Goal: Find specific page/section: Find specific page/section

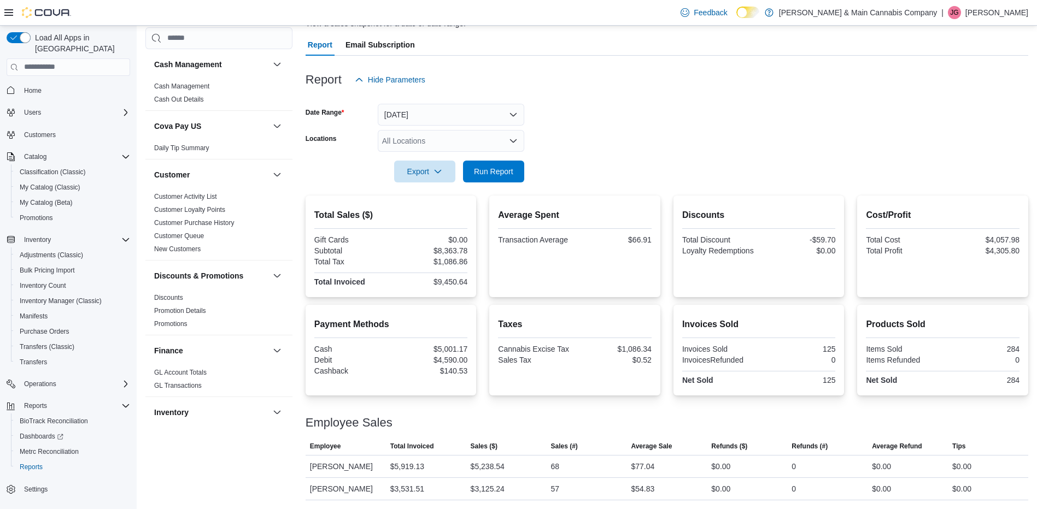
scroll to position [513, 0]
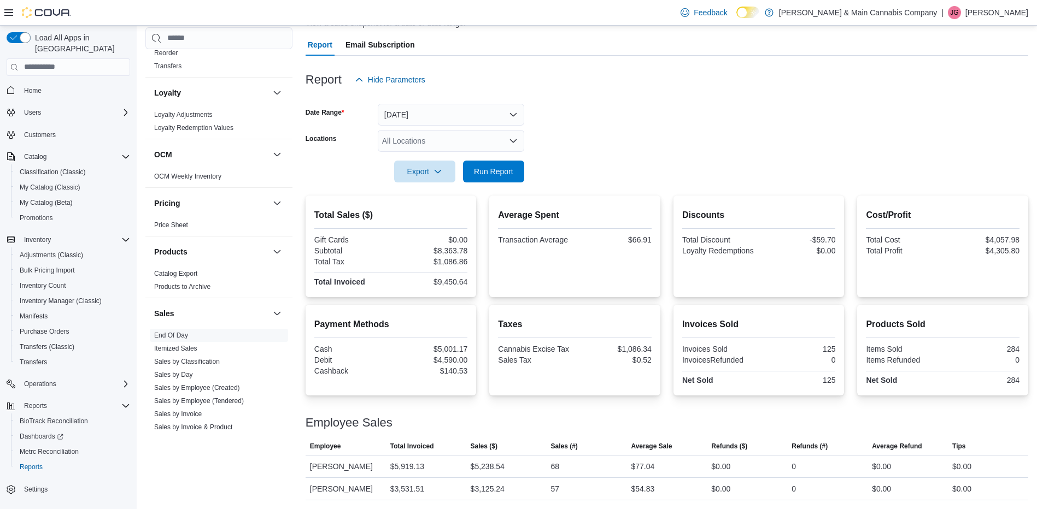
click at [653, 99] on div at bounding box center [667, 97] width 723 height 13
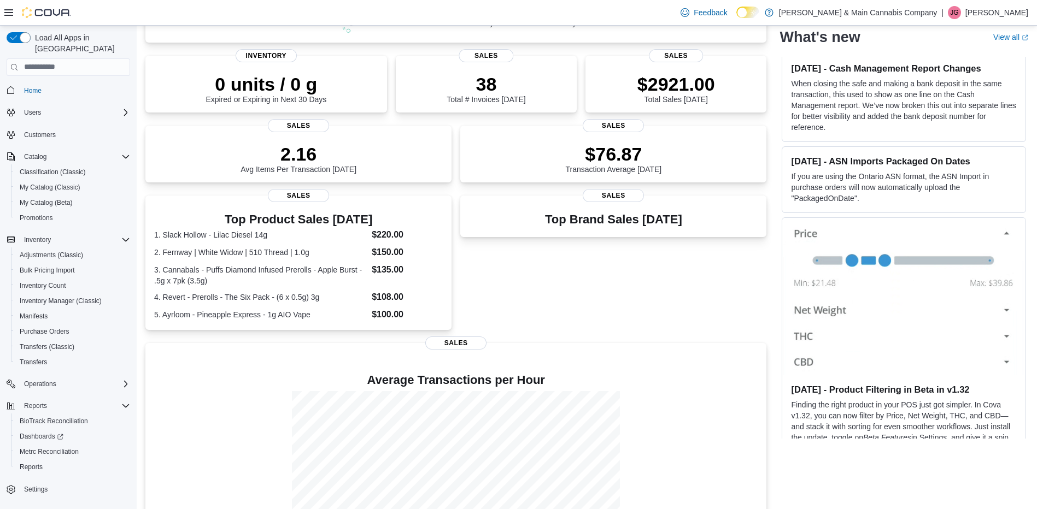
scroll to position [134, 0]
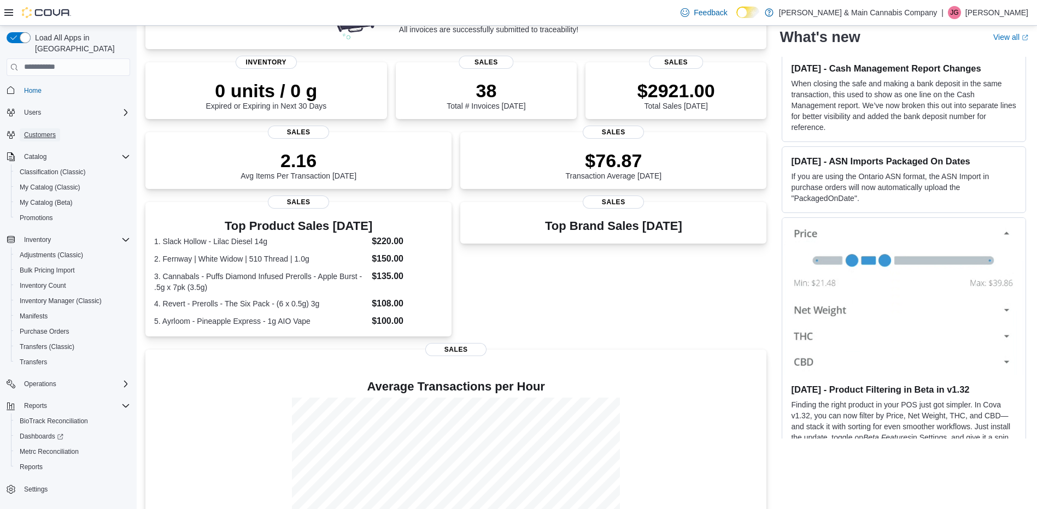
click at [46, 128] on span "Customers" at bounding box center [40, 134] width 32 height 13
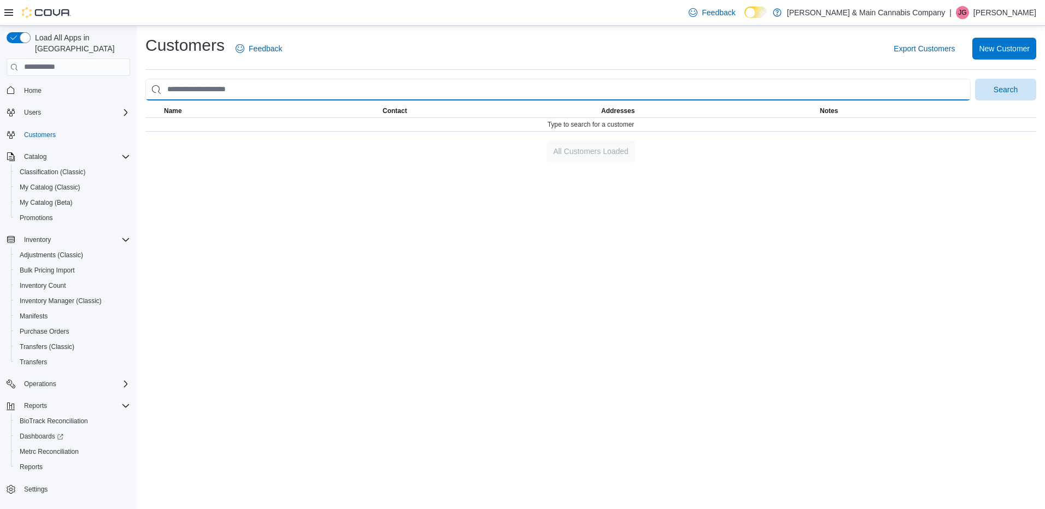
click at [198, 89] on input "search" at bounding box center [557, 90] width 825 height 22
type input "*******"
click at [975, 79] on button "Search" at bounding box center [1005, 90] width 61 height 22
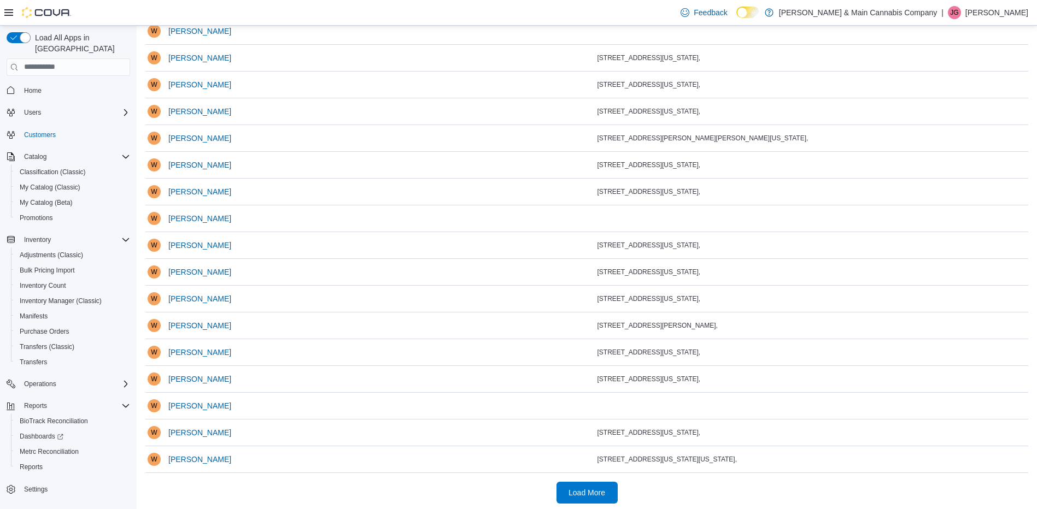
scroll to position [184, 0]
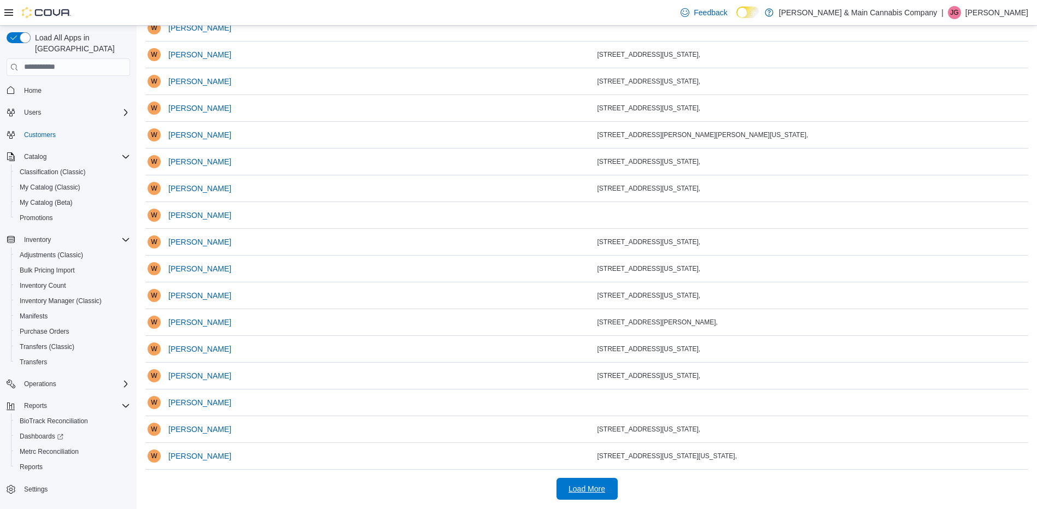
click at [600, 485] on span "Load More" at bounding box center [587, 489] width 37 height 11
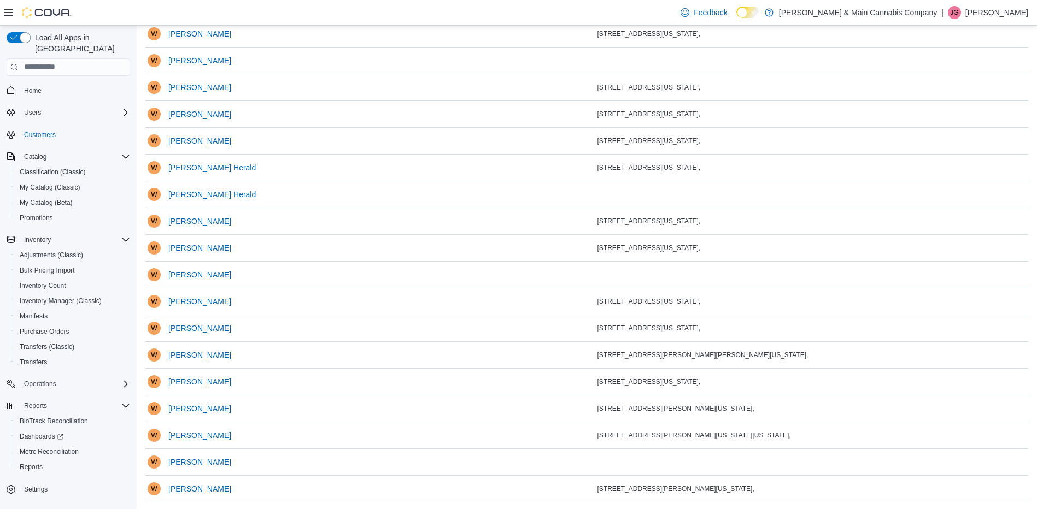
scroll to position [719, 0]
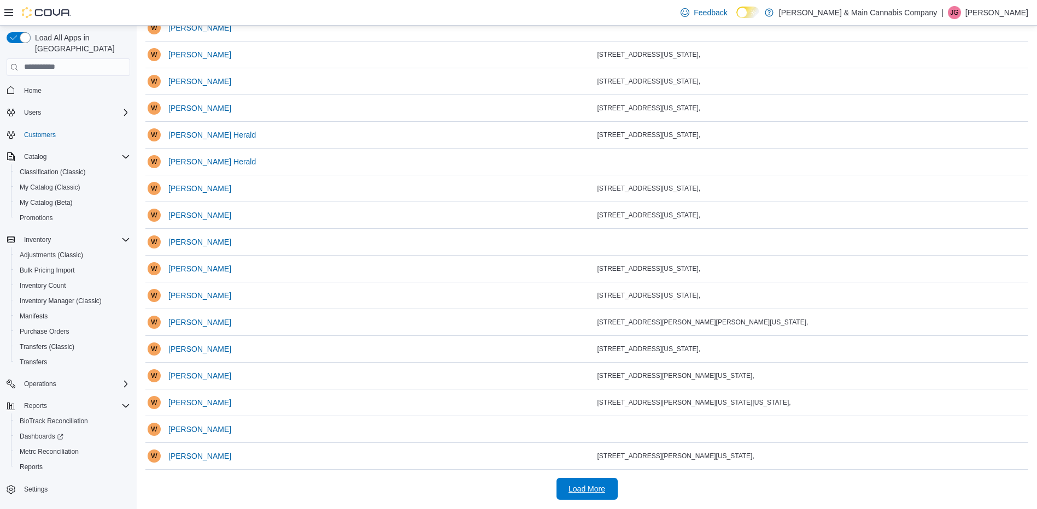
click at [611, 485] on span "Load More" at bounding box center [587, 489] width 48 height 22
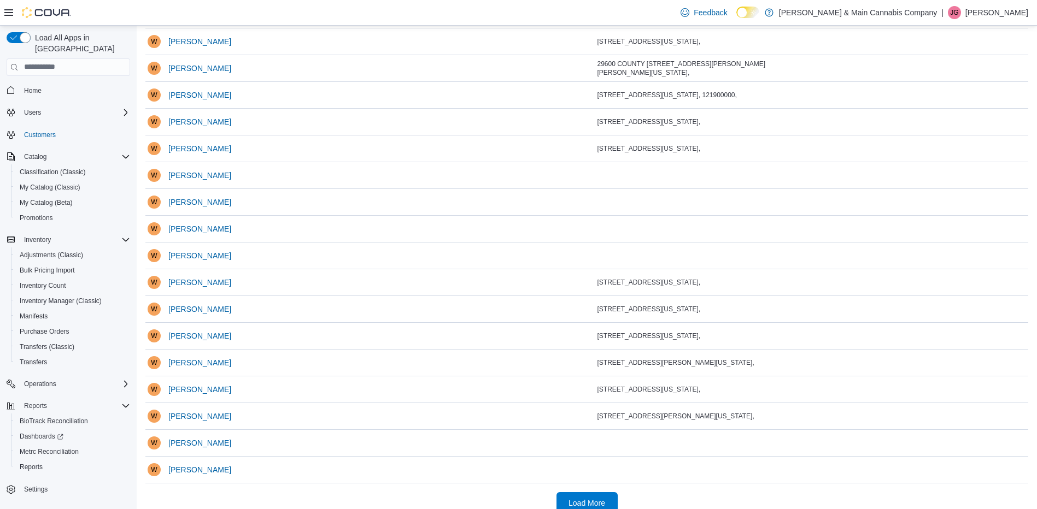
scroll to position [1255, 0]
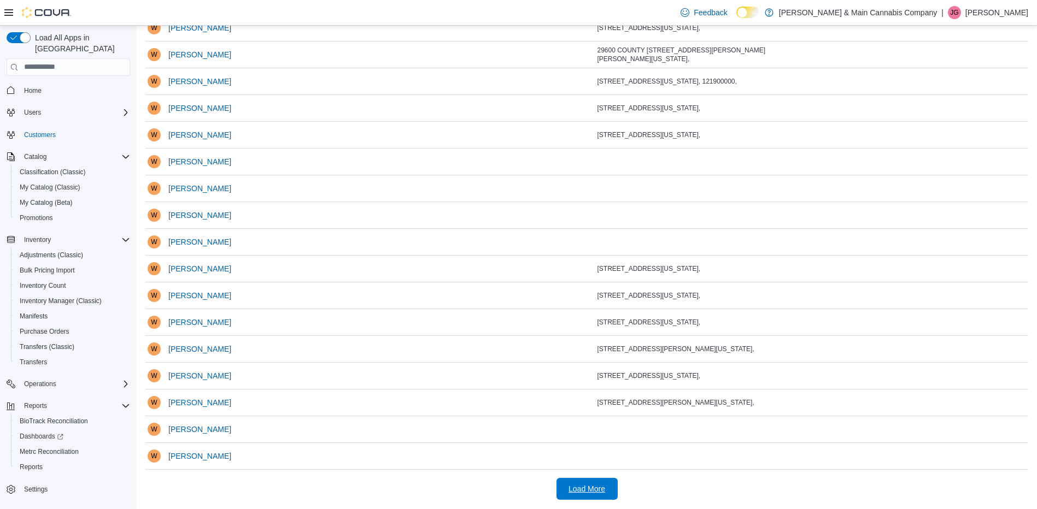
click at [588, 490] on span "Load More" at bounding box center [587, 489] width 37 height 11
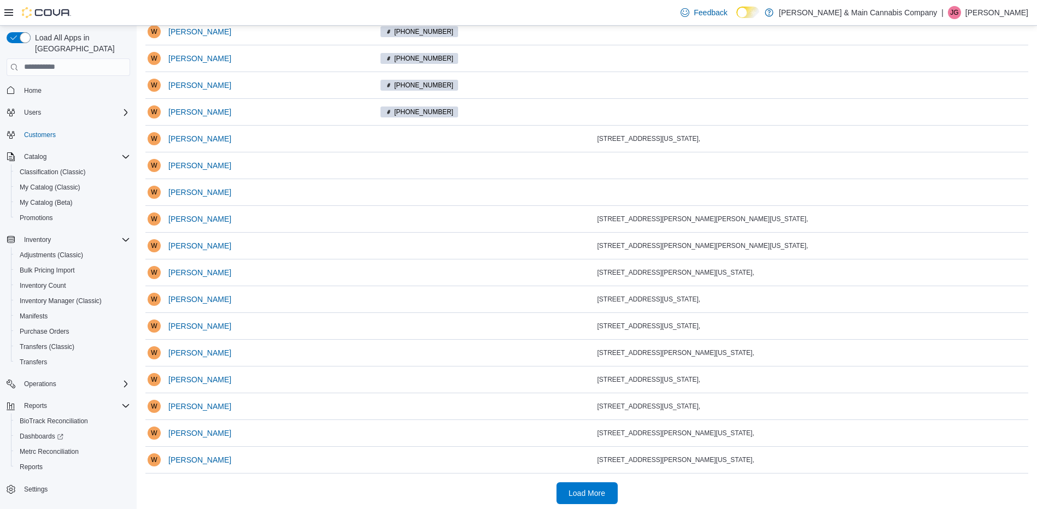
scroll to position [1791, 0]
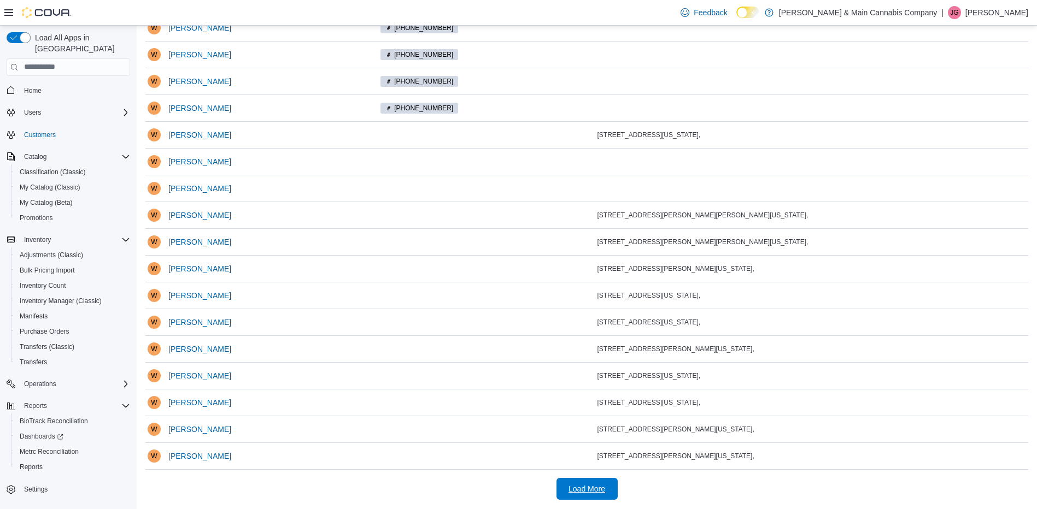
click at [594, 496] on span "Load More" at bounding box center [587, 489] width 48 height 22
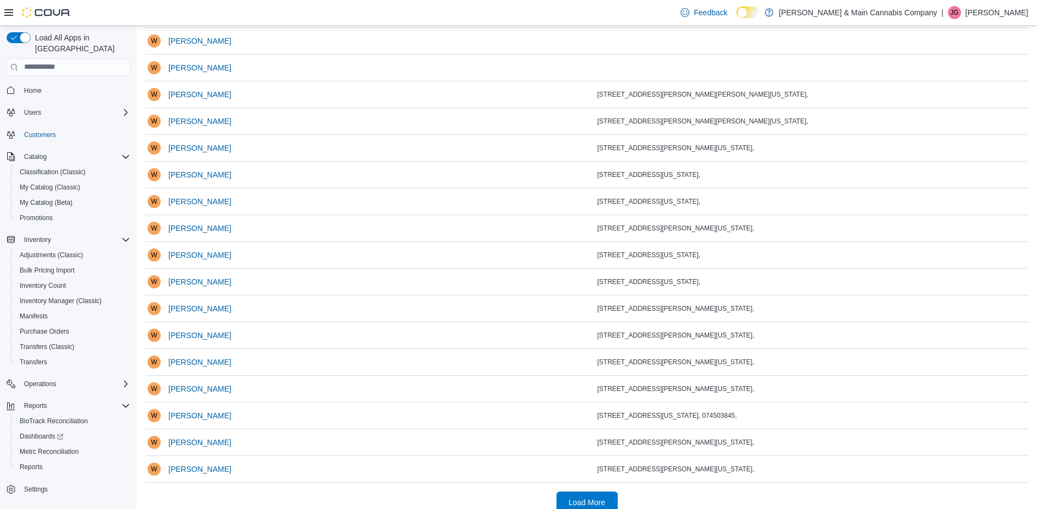
scroll to position [1925, 0]
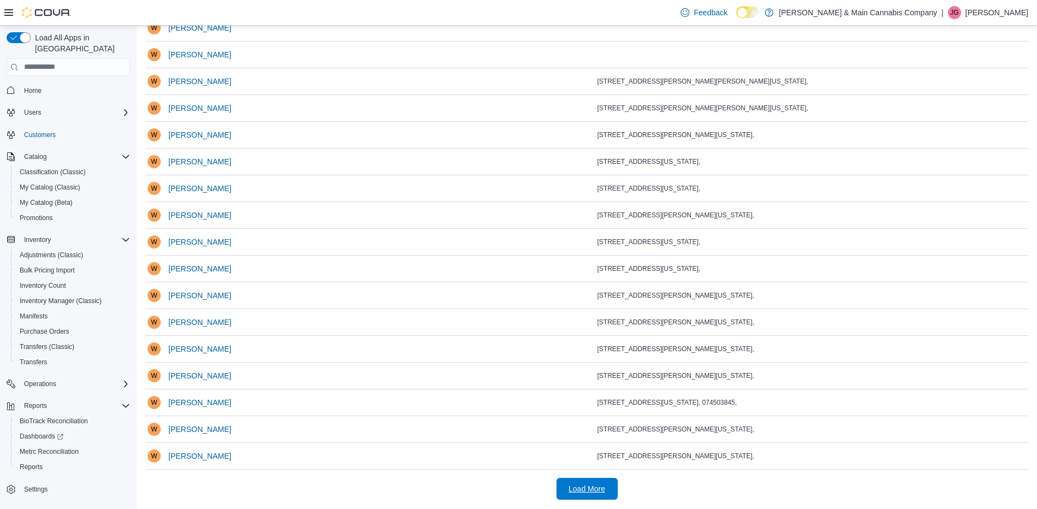
click at [595, 495] on span "Load More" at bounding box center [587, 489] width 48 height 22
